Goal: Task Accomplishment & Management: Manage account settings

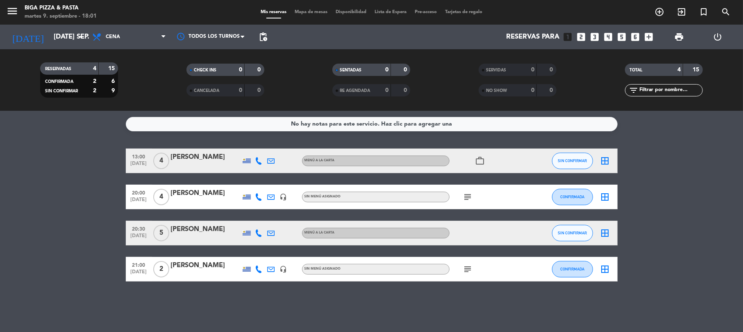
click at [468, 197] on icon "subject" at bounding box center [468, 197] width 10 height 10
click at [471, 266] on icon "subject" at bounding box center [468, 269] width 10 height 10
click at [81, 36] on icon "arrow_drop_down" at bounding box center [81, 37] width 10 height 10
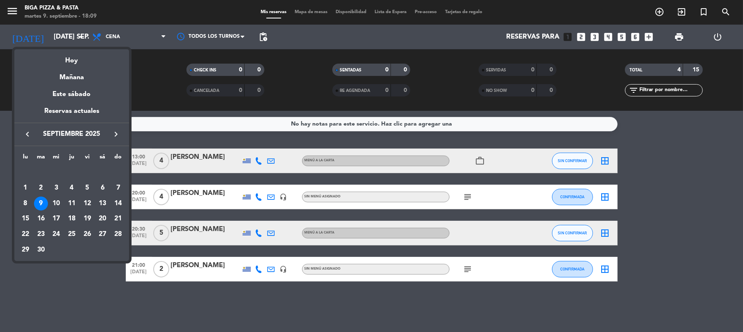
click at [43, 200] on div "9" at bounding box center [41, 203] width 14 height 14
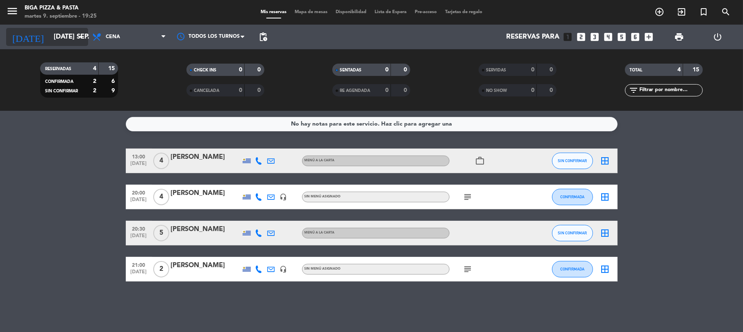
click at [81, 39] on icon "arrow_drop_down" at bounding box center [81, 37] width 10 height 10
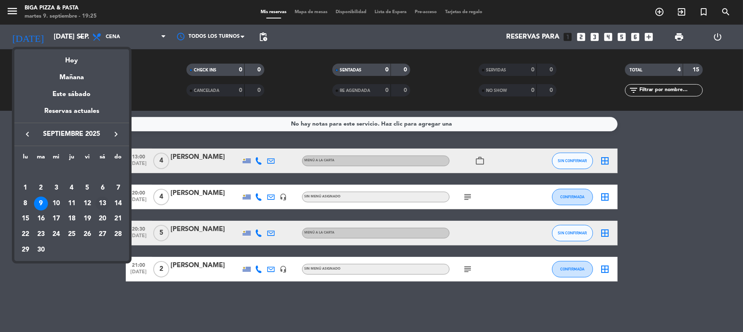
click at [108, 206] on div "13" at bounding box center [102, 203] width 14 height 14
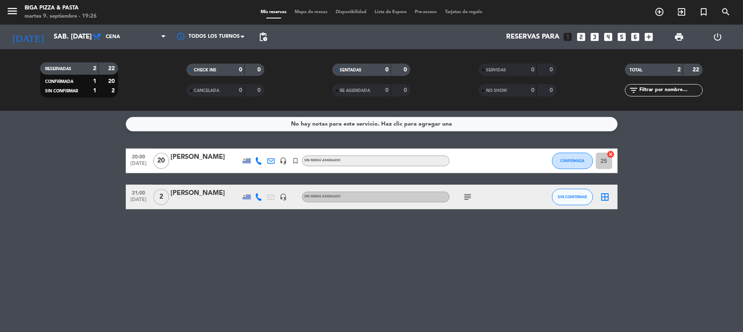
click at [468, 202] on div "subject" at bounding box center [487, 196] width 74 height 24
click at [466, 195] on icon "subject" at bounding box center [468, 197] width 10 height 10
click at [84, 37] on icon "arrow_drop_down" at bounding box center [81, 37] width 10 height 10
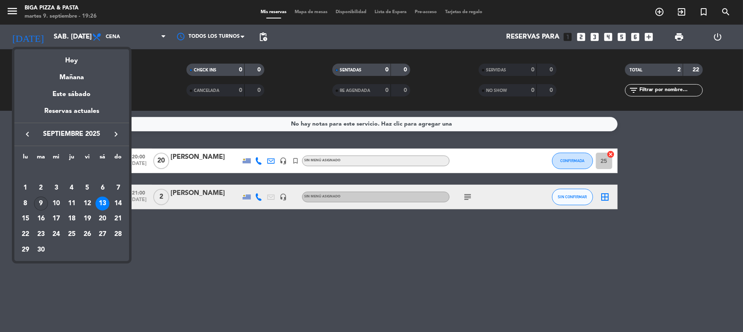
click at [40, 202] on div "9" at bounding box center [41, 203] width 14 height 14
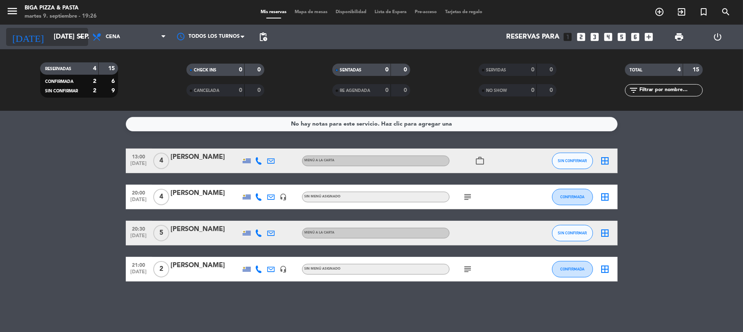
click at [84, 38] on icon "arrow_drop_down" at bounding box center [81, 37] width 10 height 10
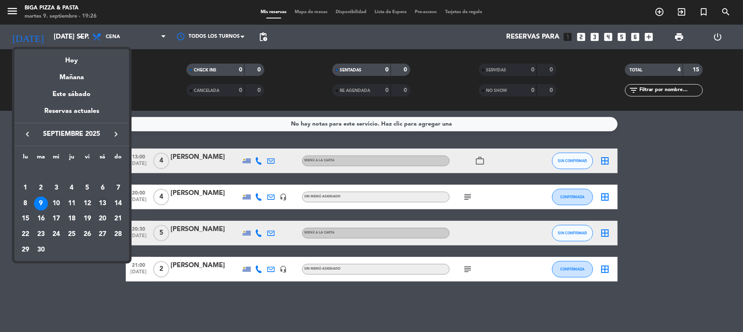
click at [104, 198] on div "13" at bounding box center [102, 203] width 14 height 14
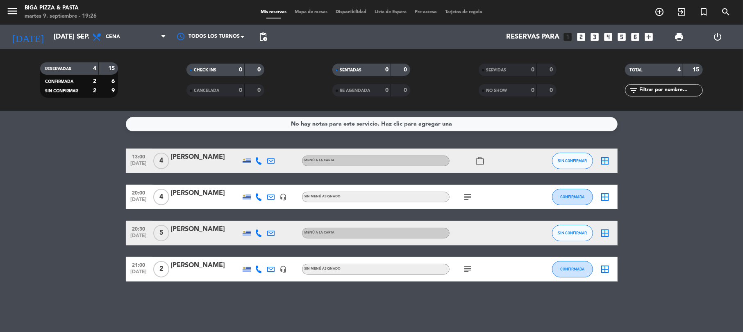
type input "sáb. [DATE]"
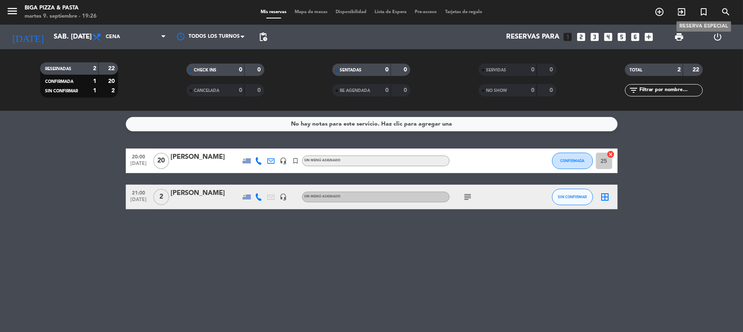
click at [705, 16] on icon "turned_in_not" at bounding box center [704, 12] width 10 height 10
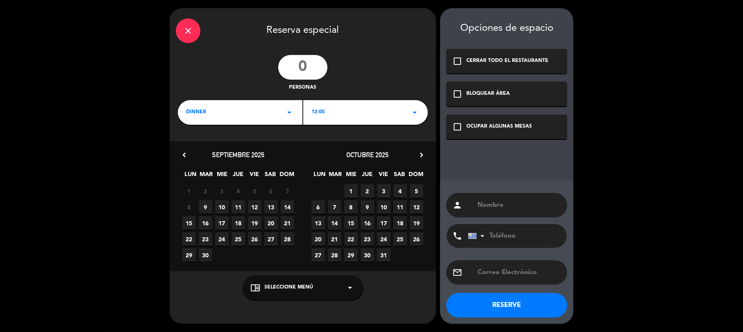
drag, startPoint x: 297, startPoint y: 63, endPoint x: 298, endPoint y: 69, distance: 6.8
click at [297, 64] on input "number" at bounding box center [302, 67] width 49 height 25
type input "10"
click at [415, 112] on icon "arrow_drop_down" at bounding box center [415, 112] width 10 height 10
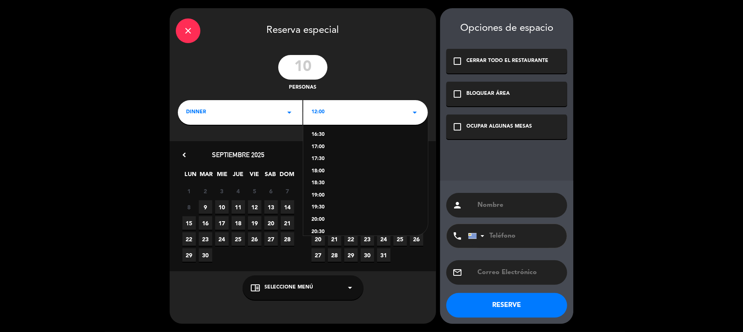
scroll to position [164, 0]
click at [316, 187] on div "21:00" at bounding box center [365, 189] width 108 height 8
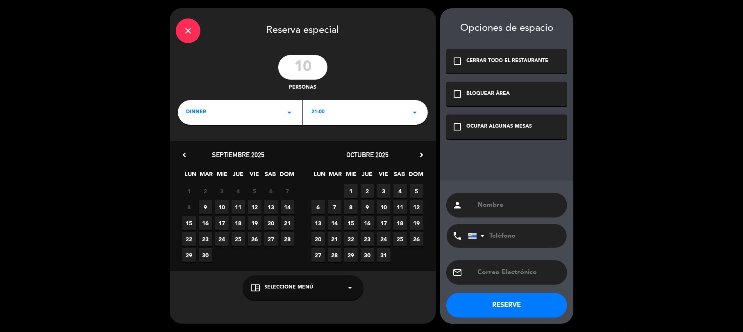
click at [269, 208] on span "13" at bounding box center [271, 207] width 14 height 14
click at [484, 209] on input "text" at bounding box center [519, 204] width 84 height 11
type input "[PERSON_NAME]"
click at [513, 236] on input "tel" at bounding box center [513, 236] width 90 height 24
type input "097120776"
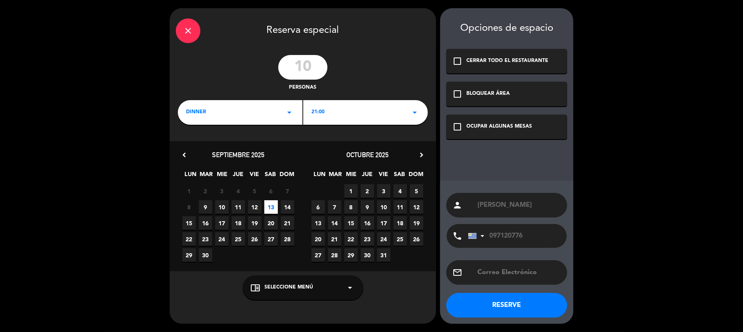
click at [501, 309] on button "RESERVE" at bounding box center [506, 305] width 121 height 25
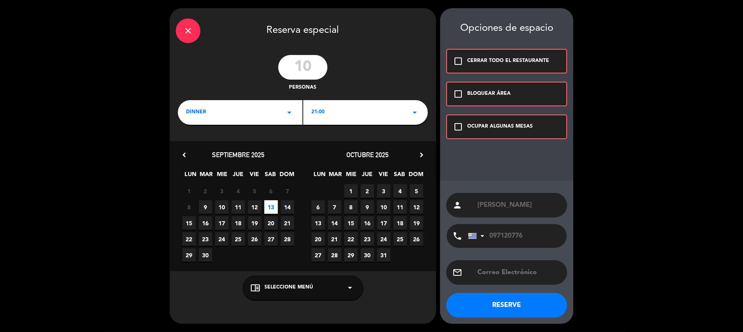
click at [458, 129] on icon "check_box_outline_blank" at bounding box center [458, 127] width 10 height 10
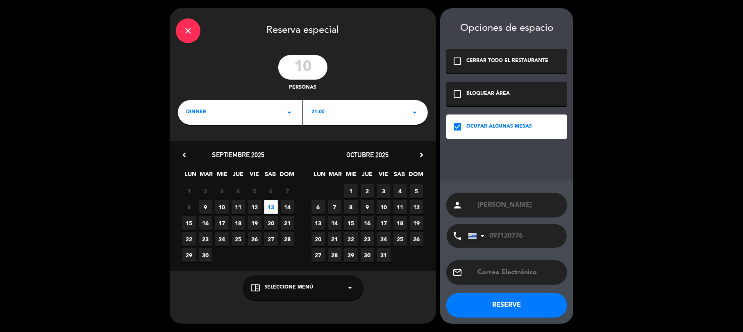
click at [515, 311] on button "RESERVE" at bounding box center [506, 305] width 121 height 25
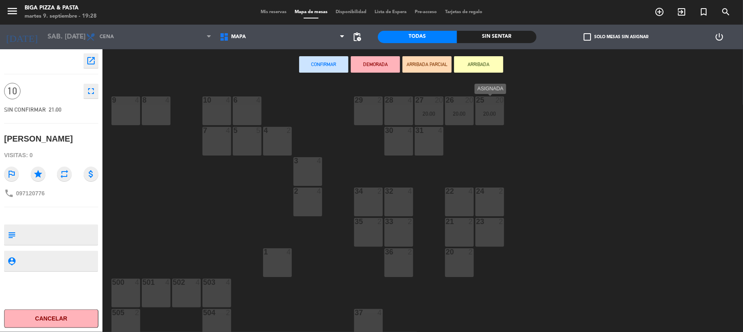
drag, startPoint x: 479, startPoint y: 109, endPoint x: 443, endPoint y: 112, distance: 35.8
click at [476, 110] on div "25 20 20:00" at bounding box center [489, 110] width 29 height 29
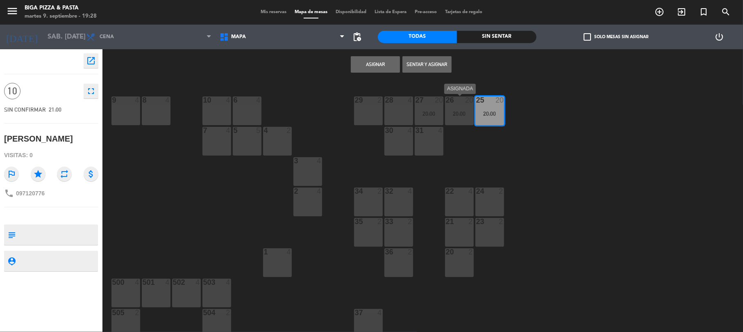
click at [473, 111] on div "20:00" at bounding box center [459, 114] width 29 height 6
click at [372, 66] on button "Sentar y Asignar" at bounding box center [375, 64] width 49 height 16
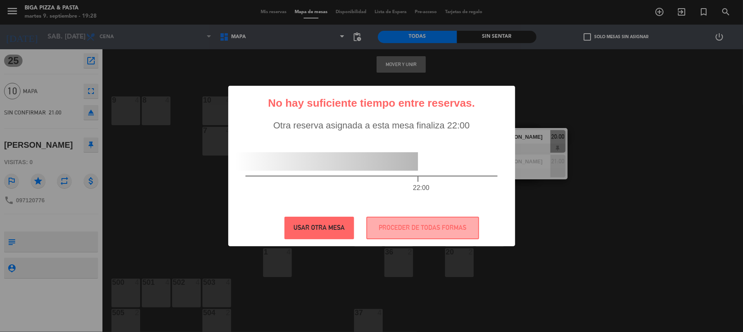
click at [324, 229] on button "USAR OTRA MESA" at bounding box center [319, 227] width 70 height 23
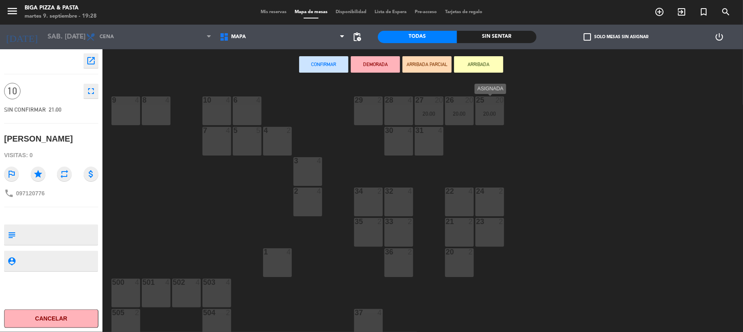
click at [476, 104] on div "25 20" at bounding box center [489, 100] width 29 height 8
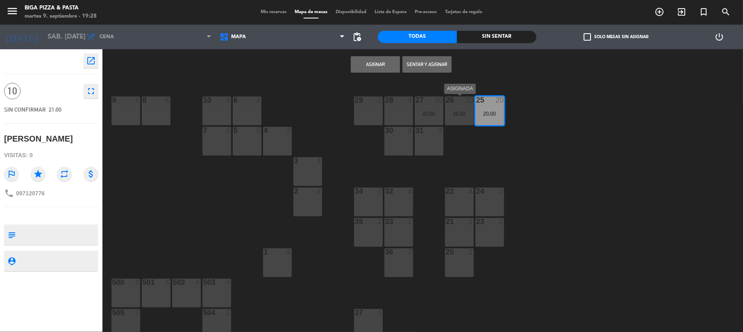
drag, startPoint x: 469, startPoint y: 111, endPoint x: 464, endPoint y: 114, distance: 5.7
click at [467, 112] on div "20:00" at bounding box center [459, 114] width 29 height 6
click at [413, 107] on div "9 4 8 4 10 4 6 4 29 2 28 4 27 20 20:00 26 20 20:00 25 20 20:00 7 4 5 5 4 2 30 4…" at bounding box center [426, 208] width 633 height 252
click at [428, 111] on div "20:00" at bounding box center [429, 114] width 29 height 6
click at [379, 60] on button "Sentar y Asignar" at bounding box center [375, 64] width 49 height 16
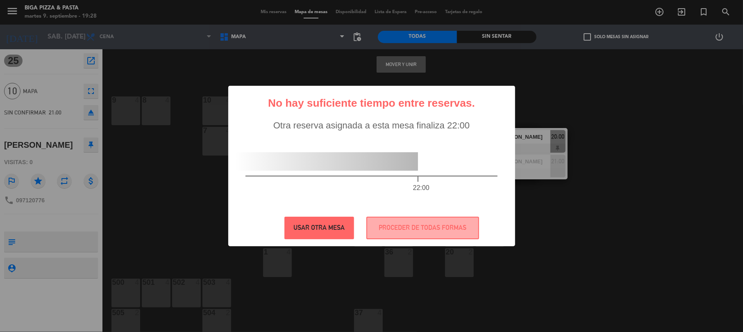
click at [325, 230] on button "USAR OTRA MESA" at bounding box center [319, 227] width 70 height 23
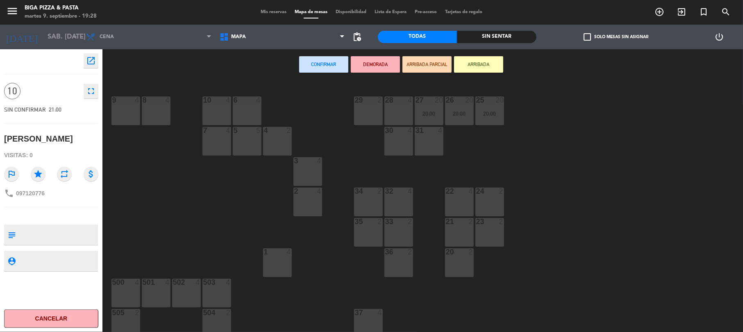
click at [58, 319] on button "Cancelar" at bounding box center [51, 318] width 94 height 18
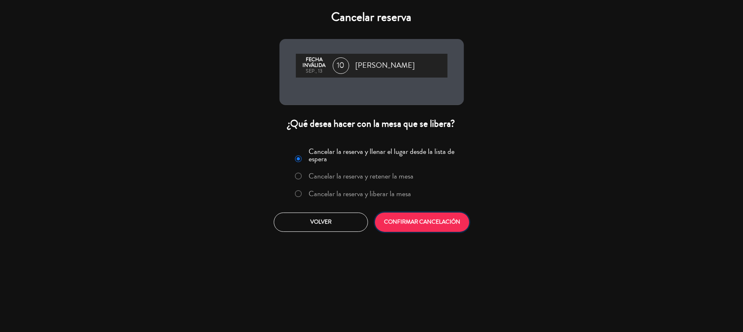
drag, startPoint x: 411, startPoint y: 228, endPoint x: 386, endPoint y: 217, distance: 26.8
click at [410, 228] on button "CONFIRMAR CANCELACIÓN" at bounding box center [422, 221] width 94 height 19
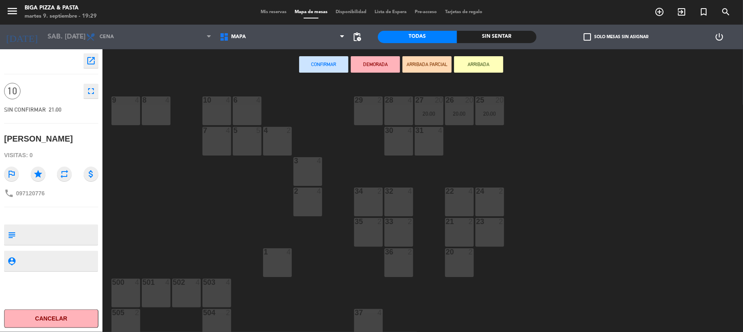
click at [17, 319] on button "Cancelar" at bounding box center [51, 318] width 94 height 18
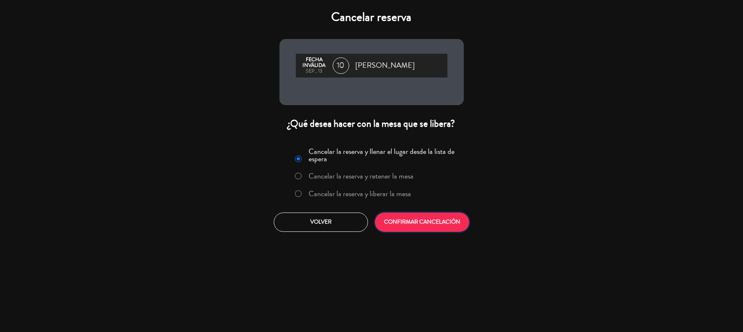
click at [413, 227] on button "CONFIRMAR CANCELACIÓN" at bounding box center [422, 221] width 94 height 19
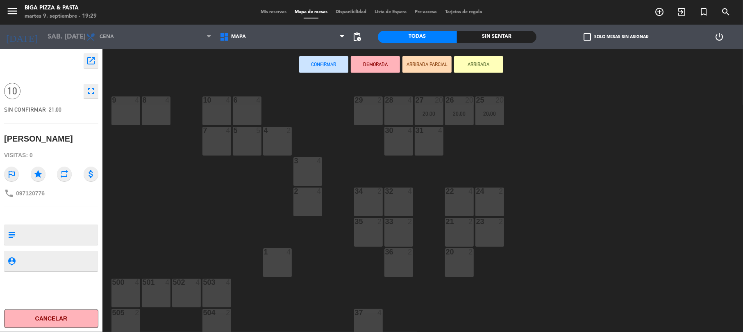
click at [25, 315] on button "Cancelar" at bounding box center [51, 318] width 94 height 18
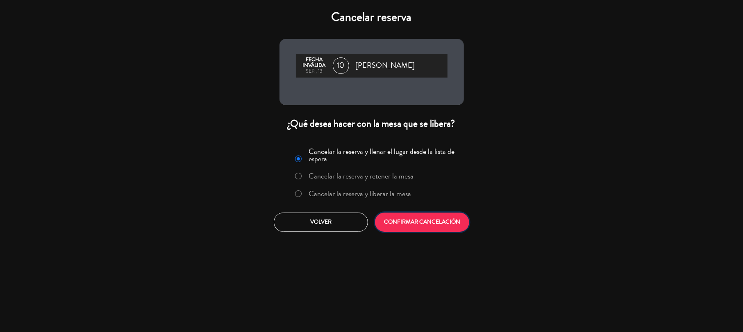
click at [389, 217] on button "CONFIRMAR CANCELACIÓN" at bounding box center [422, 221] width 94 height 19
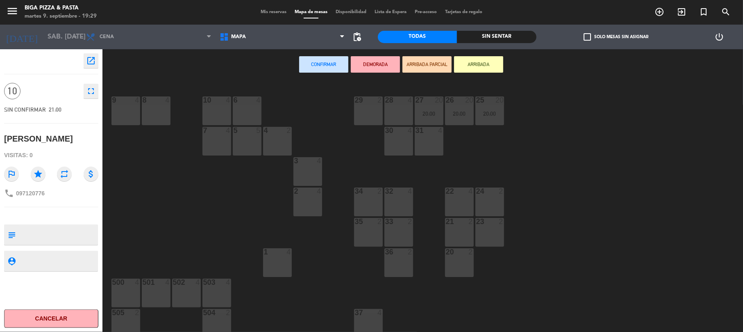
click at [87, 91] on icon "fullscreen" at bounding box center [91, 91] width 10 height 10
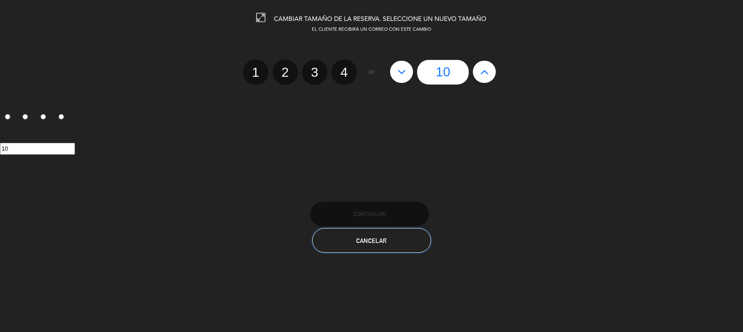
click at [388, 242] on button "Cancelar" at bounding box center [371, 240] width 119 height 25
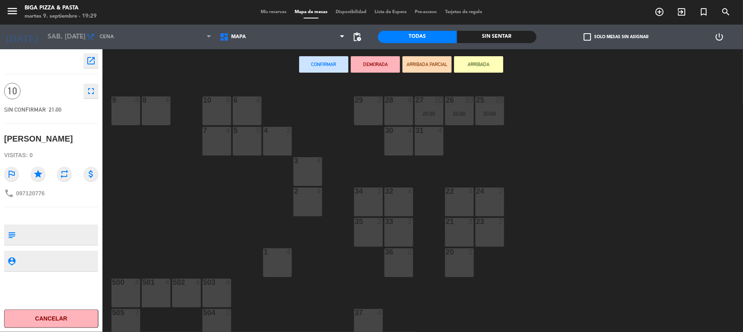
click at [27, 322] on button "Cancelar" at bounding box center [51, 318] width 94 height 18
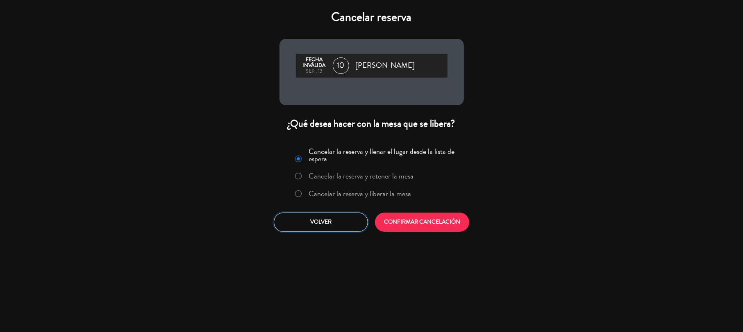
click at [339, 220] on button "Volver" at bounding box center [321, 221] width 94 height 19
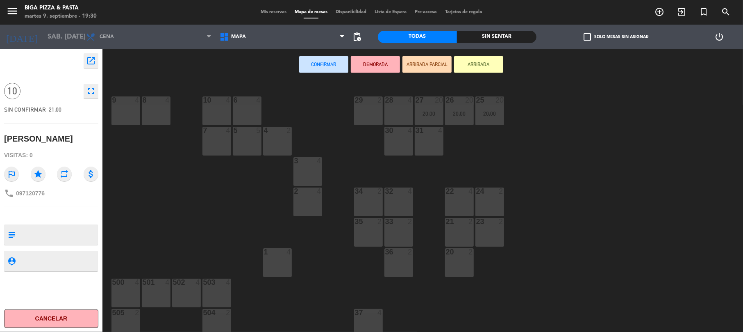
drag, startPoint x: 367, startPoint y: 102, endPoint x: 395, endPoint y: 115, distance: 31.0
click at [368, 102] on div at bounding box center [368, 99] width 14 height 7
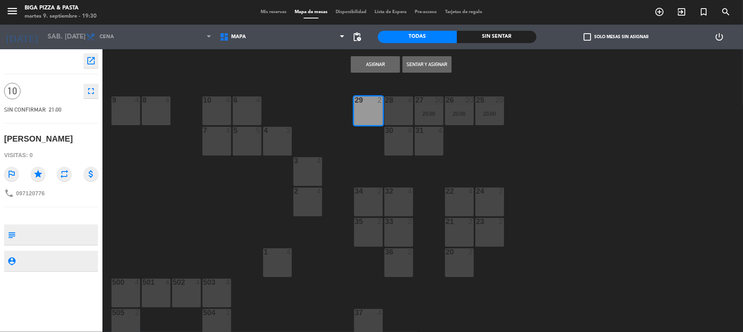
click at [364, 107] on div "29 2" at bounding box center [368, 110] width 29 height 29
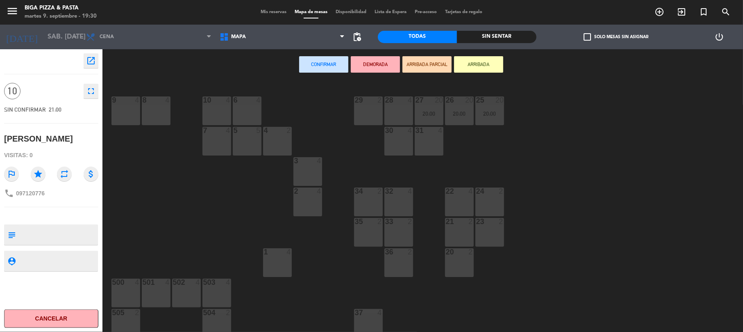
click at [213, 114] on div "10 4" at bounding box center [216, 110] width 29 height 29
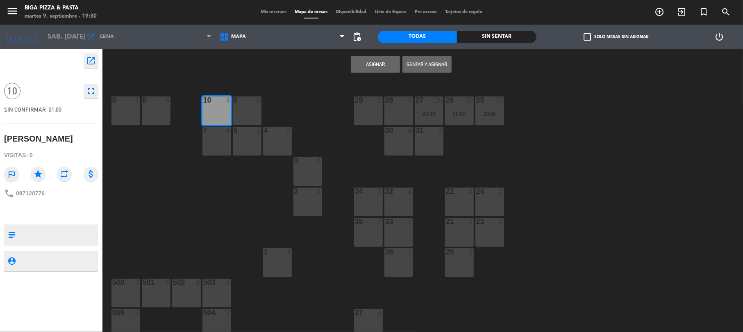
click at [243, 118] on div "6 4" at bounding box center [247, 110] width 29 height 29
click at [364, 66] on button "Asignar" at bounding box center [375, 64] width 49 height 16
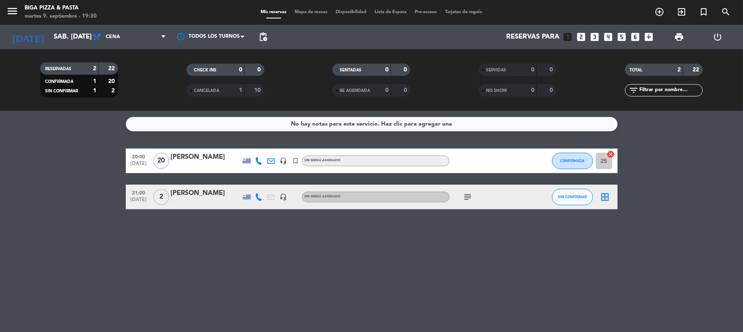
click at [469, 197] on icon "subject" at bounding box center [468, 197] width 10 height 10
click at [647, 36] on icon "add_box" at bounding box center [648, 37] width 11 height 11
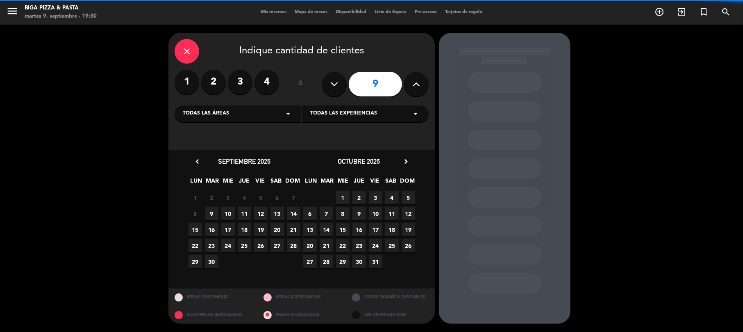
click at [426, 84] on button at bounding box center [416, 84] width 25 height 25
type input "10"
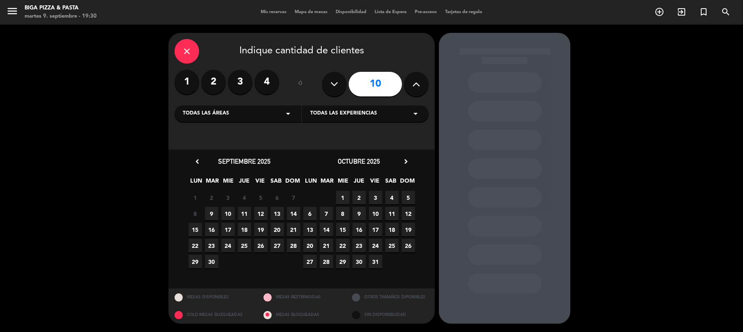
click at [279, 216] on span "13" at bounding box center [277, 214] width 14 height 14
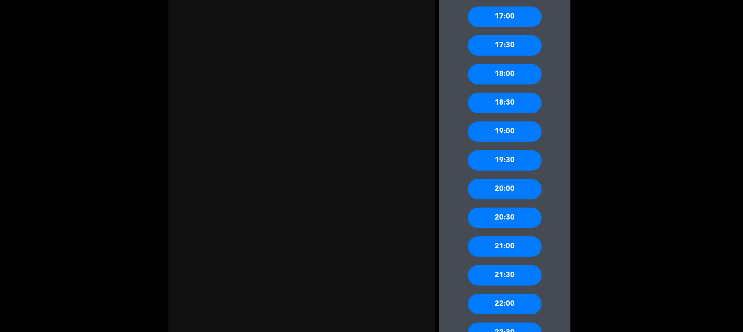
scroll to position [382, 0]
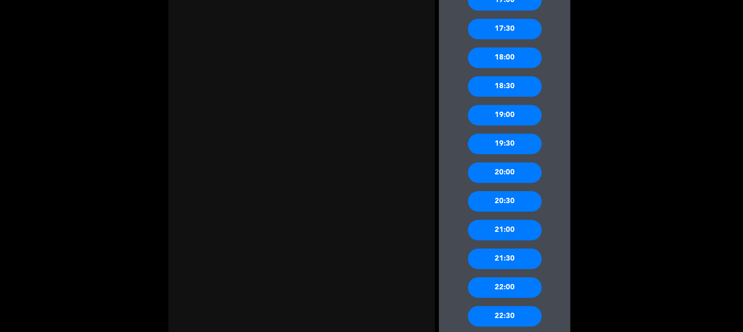
click at [514, 235] on div "21:00" at bounding box center [505, 230] width 74 height 20
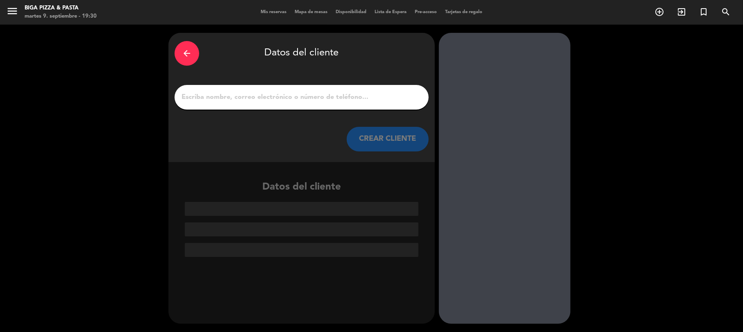
scroll to position [0, 0]
click at [196, 99] on input "1" at bounding box center [302, 96] width 242 height 11
type input "e"
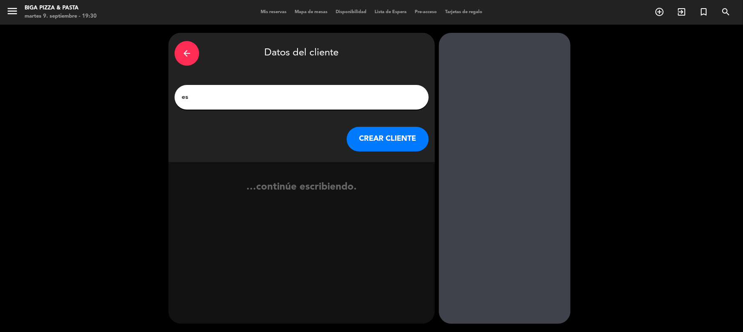
type input "e"
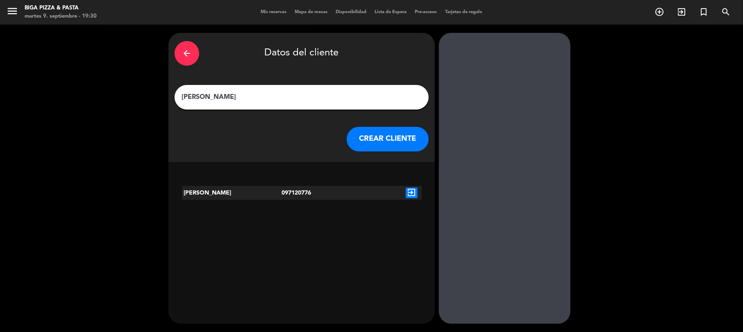
type input "[PERSON_NAME]"
click at [302, 196] on div "097120776" at bounding box center [302, 193] width 40 height 14
click at [412, 195] on icon "exit_to_app" at bounding box center [412, 192] width 12 height 11
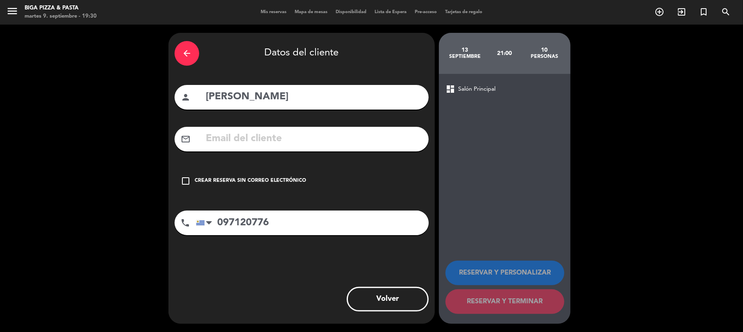
click at [181, 181] on icon "check_box_outline_blank" at bounding box center [186, 181] width 10 height 10
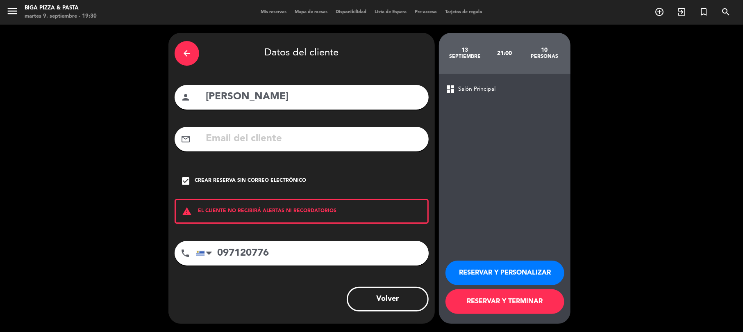
click at [489, 305] on button "RESERVAR Y TERMINAR" at bounding box center [504, 301] width 119 height 25
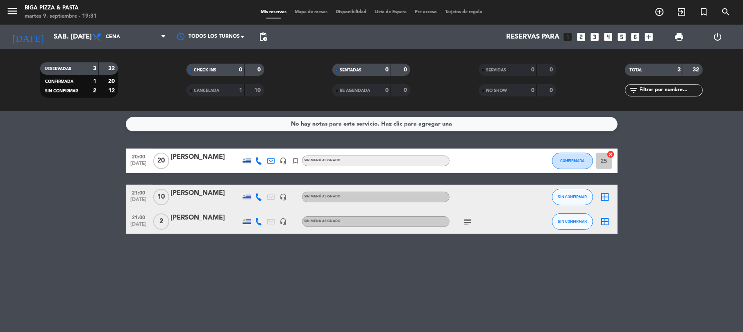
click at [466, 222] on icon "subject" at bounding box center [468, 221] width 10 height 10
click at [419, 275] on div "No hay notas para este servicio. Haz clic para agregar una 20:00 [DATE] [PERSON…" at bounding box center [371, 221] width 743 height 221
click at [79, 38] on icon "arrow_drop_down" at bounding box center [81, 37] width 10 height 10
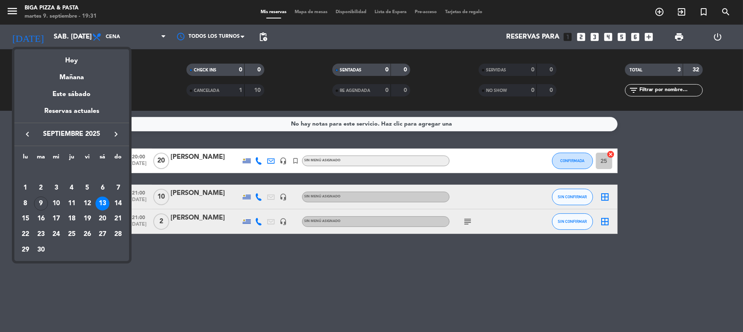
click at [181, 264] on div at bounding box center [371, 166] width 743 height 332
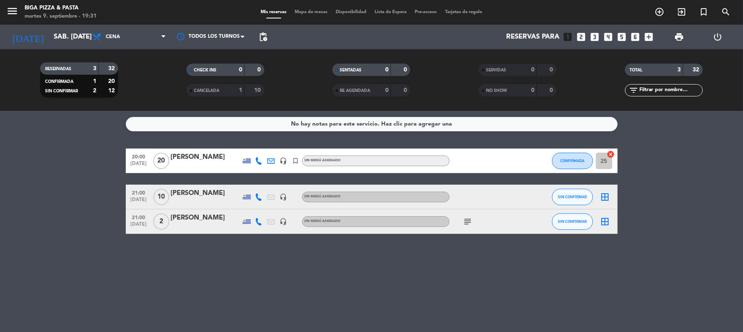
click at [467, 221] on icon "subject" at bounding box center [468, 221] width 10 height 10
click at [80, 34] on icon "arrow_drop_down" at bounding box center [81, 37] width 10 height 10
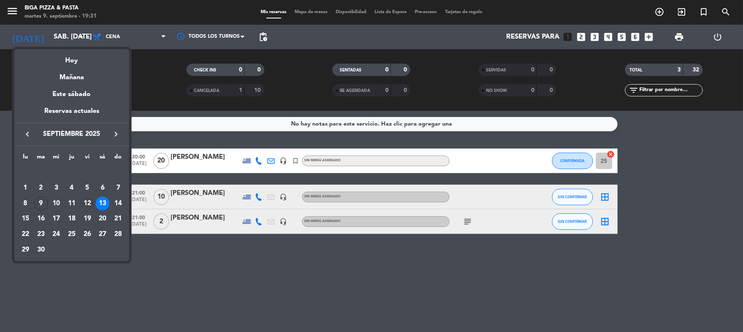
click at [81, 204] on div "12" at bounding box center [87, 203] width 14 height 14
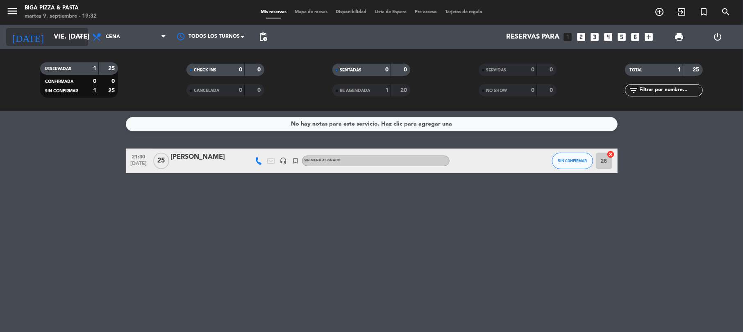
click at [84, 36] on icon "arrow_drop_down" at bounding box center [81, 37] width 10 height 10
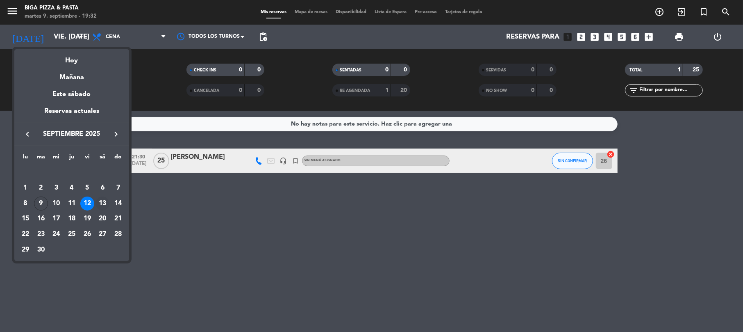
click at [107, 204] on div "13" at bounding box center [102, 203] width 14 height 14
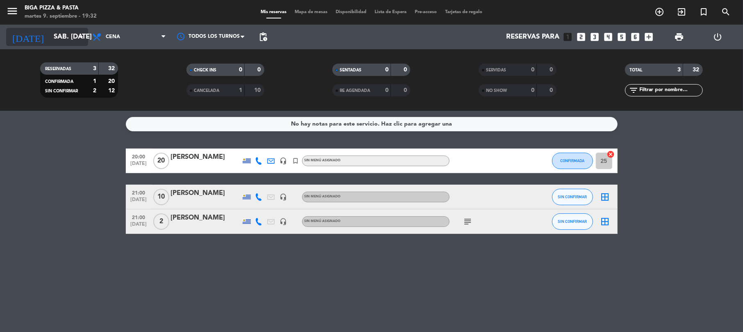
click at [81, 37] on icon "arrow_drop_down" at bounding box center [81, 37] width 10 height 10
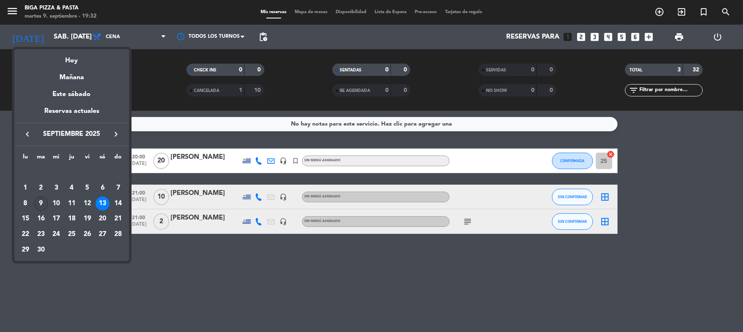
click at [37, 202] on div "9" at bounding box center [41, 203] width 14 height 14
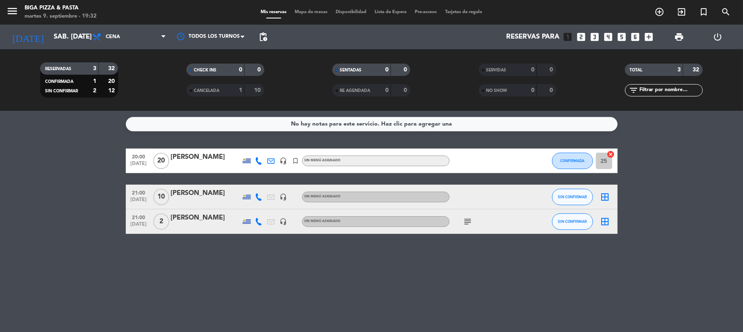
type input "[DATE] sep."
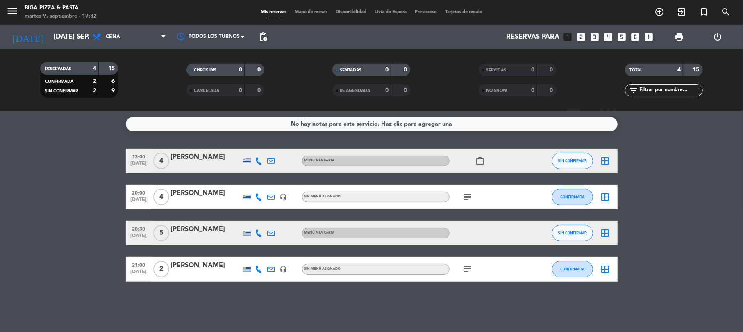
click at [465, 196] on icon "subject" at bounding box center [468, 197] width 10 height 10
click at [470, 269] on icon "subject" at bounding box center [468, 269] width 10 height 10
